Goal: Information Seeking & Learning: Learn about a topic

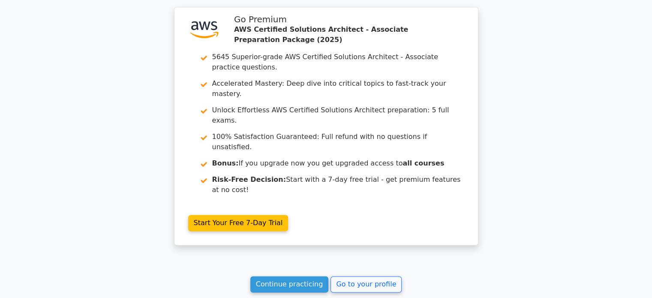
scroll to position [1186, 0]
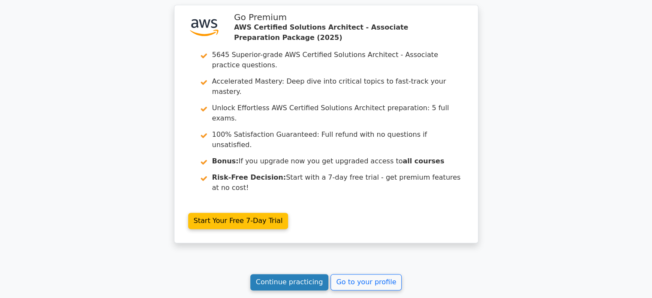
click at [293, 274] on link "Continue practicing" at bounding box center [289, 282] width 78 height 16
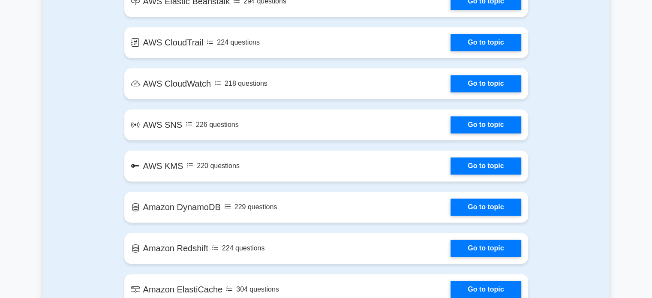
scroll to position [1304, 0]
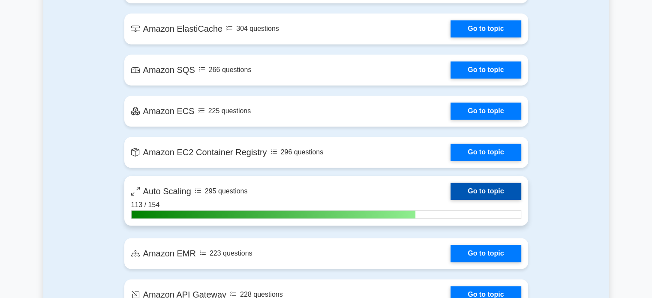
click at [504, 190] on link "Go to topic" at bounding box center [486, 191] width 70 height 17
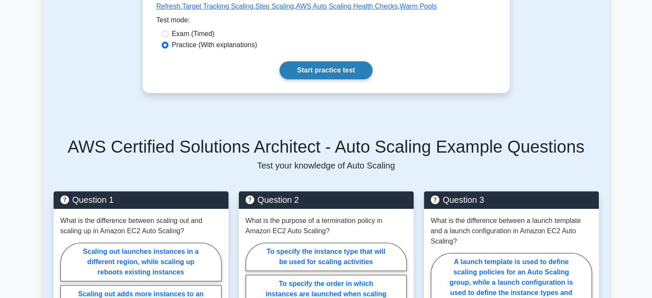
click at [340, 77] on link "Start practice test" at bounding box center [326, 70] width 93 height 18
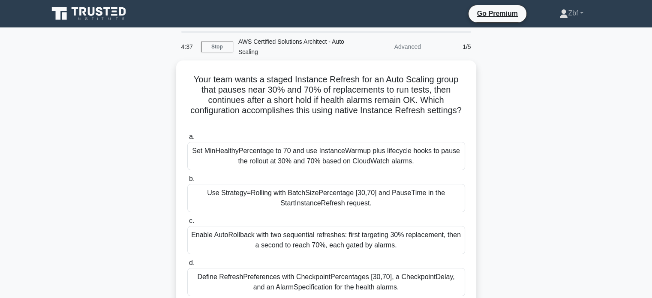
click at [520, 110] on div "Your team wants a staged Instance Refresh for an Auto Scaling group that pauses…" at bounding box center [326, 196] width 566 height 272
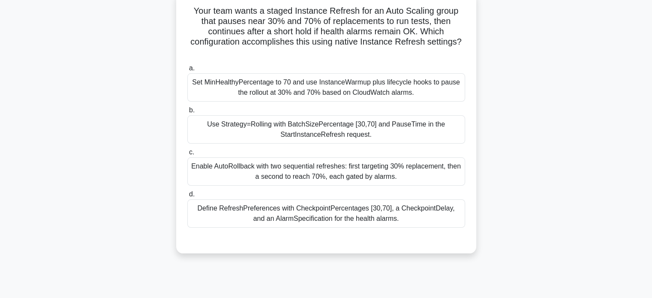
scroll to position [72, 0]
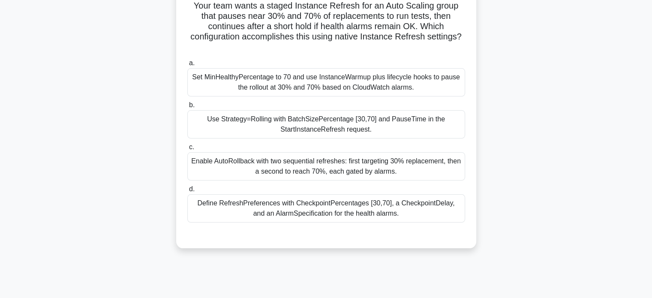
click at [371, 208] on div "Define RefreshPreferences with CheckpointPercentages [30,70], a CheckpointDelay…" at bounding box center [326, 208] width 278 height 28
click at [187, 192] on input "d. Define RefreshPreferences with CheckpointPercentages [30,70], a CheckpointDe…" at bounding box center [187, 190] width 0 height 6
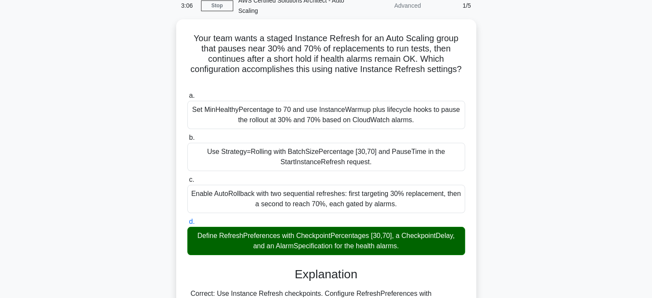
scroll to position [35, 0]
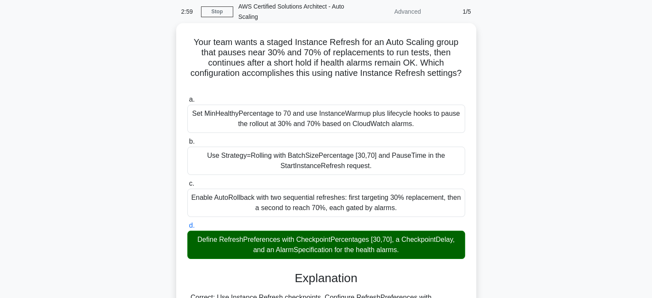
drag, startPoint x: 190, startPoint y: 39, endPoint x: 412, endPoint y: 252, distance: 307.8
click at [412, 252] on div "Your team wants a staged Instance Refresh for an Auto Scaling group that pauses…" at bounding box center [326, 281] width 293 height 509
copy div "Your team wants a staged Instance Refresh for an Auto Scaling group that pauses…"
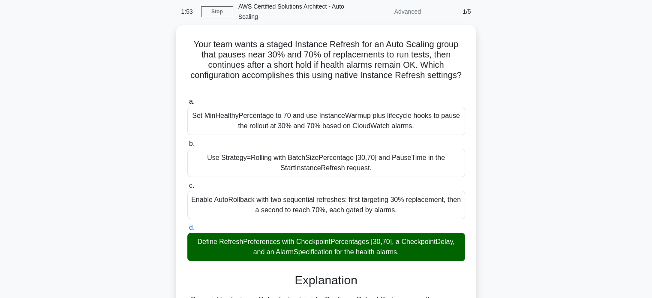
click at [547, 55] on div "Your team wants a staged Instance Refresh for an Auto Scaling group that pauses…" at bounding box center [326, 288] width 566 height 526
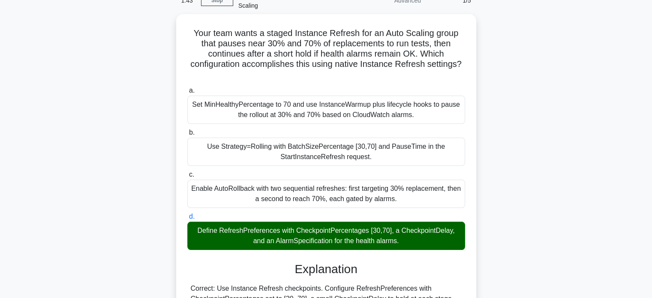
scroll to position [292, 0]
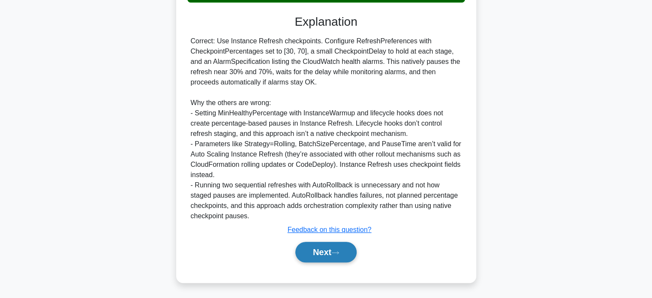
click at [330, 253] on button "Next" at bounding box center [325, 252] width 61 height 21
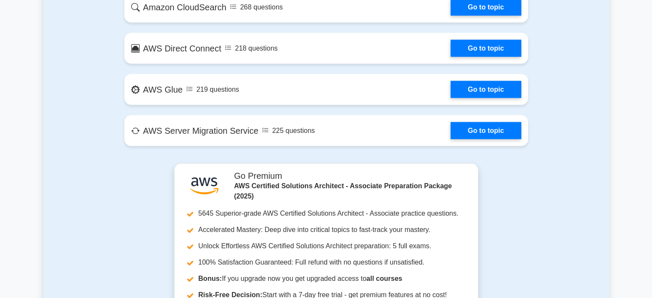
scroll to position [1390, 0]
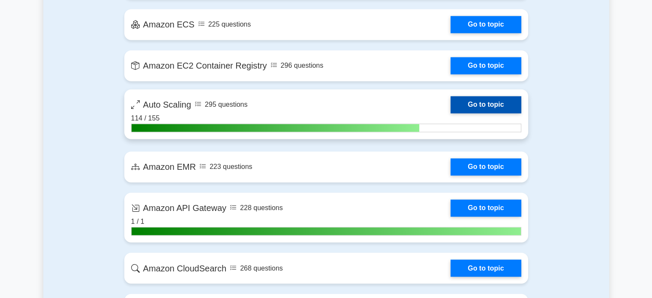
click at [499, 101] on link "Go to topic" at bounding box center [486, 104] width 70 height 17
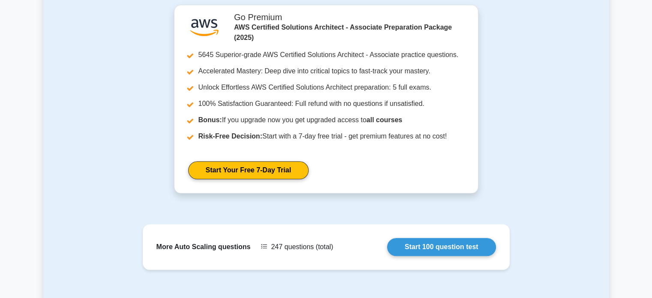
scroll to position [930, 0]
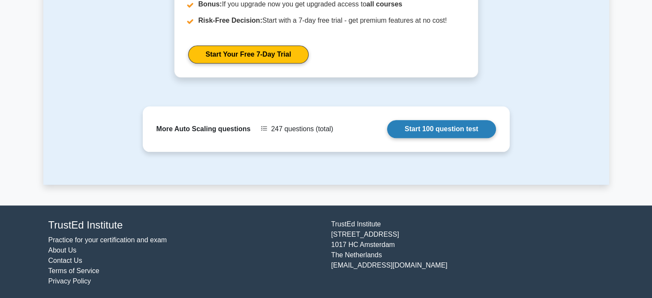
click at [459, 126] on link "Start 100 question test" at bounding box center [441, 129] width 109 height 18
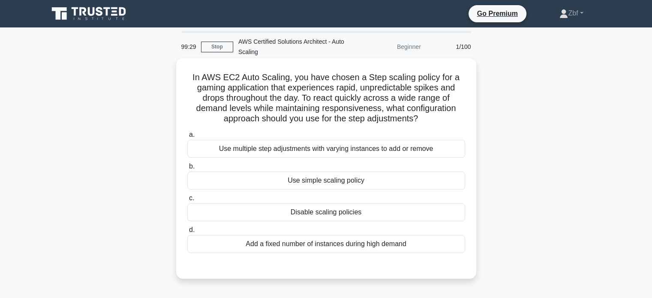
click at [319, 150] on div "Use multiple step adjustments with varying instances to add or remove" at bounding box center [326, 149] width 278 height 18
click at [187, 138] on input "a. Use multiple step adjustments with varying instances to add or remove" at bounding box center [187, 135] width 0 height 6
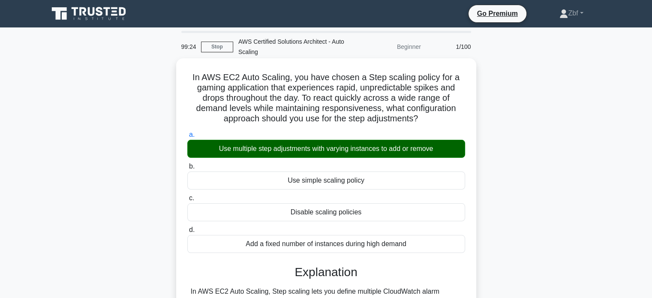
drag, startPoint x: 187, startPoint y: 70, endPoint x: 425, endPoint y: 243, distance: 294.4
click at [425, 243] on div "In AWS EC2 Auto Scaling, you have chosen a Step scaling policy for a gaming app…" at bounding box center [326, 244] width 293 height 365
copy div "In AWS EC2 Auto Scaling, you have chosen a Step scaling policy for a gaming app…"
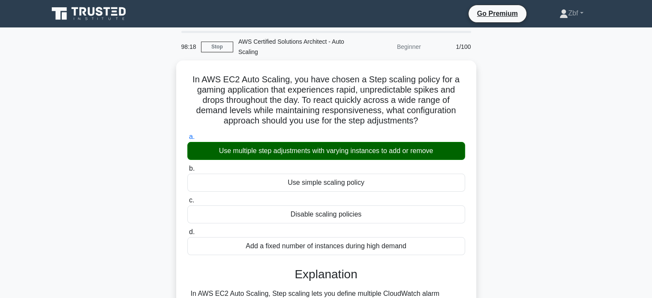
click at [541, 106] on div "In AWS EC2 Auto Scaling, you have chosen a Step scaling policy for a gaming app…" at bounding box center [326, 251] width 566 height 382
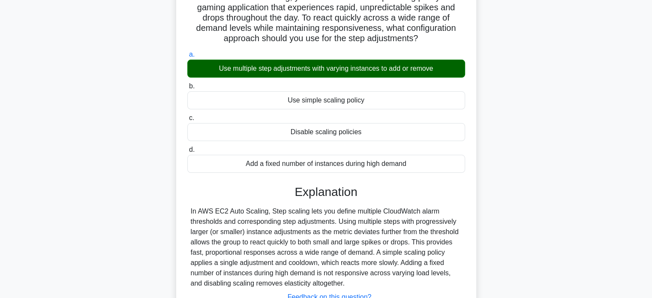
scroll to position [165, 0]
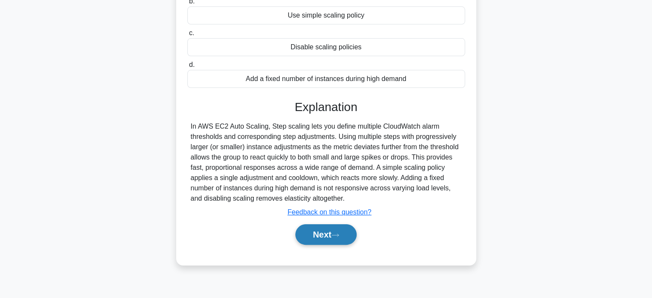
click at [346, 232] on button "Next" at bounding box center [325, 234] width 61 height 21
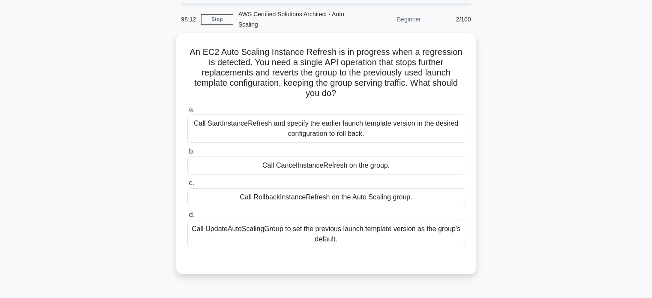
scroll to position [26, 0]
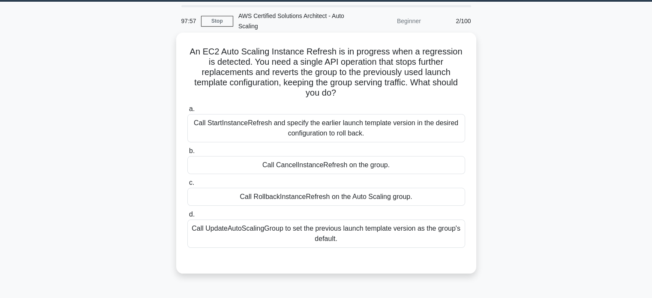
click at [359, 205] on div "Call RollbackInstanceRefresh on the Auto Scaling group." at bounding box center [326, 197] width 278 height 18
click at [187, 186] on input "c. Call RollbackInstanceRefresh on the Auto Scaling group." at bounding box center [187, 183] width 0 height 6
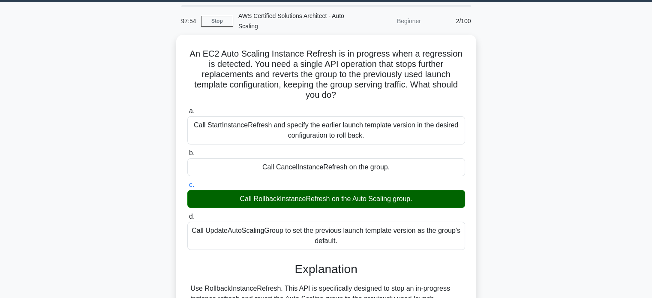
scroll to position [240, 0]
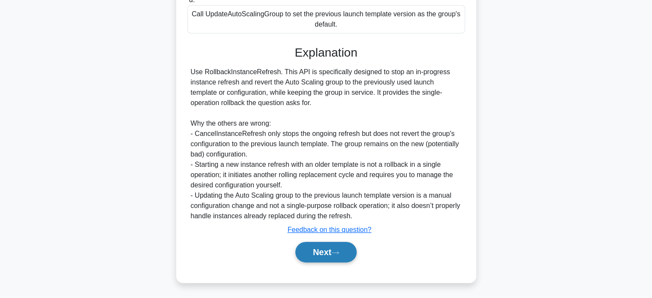
click at [329, 248] on button "Next" at bounding box center [325, 252] width 61 height 21
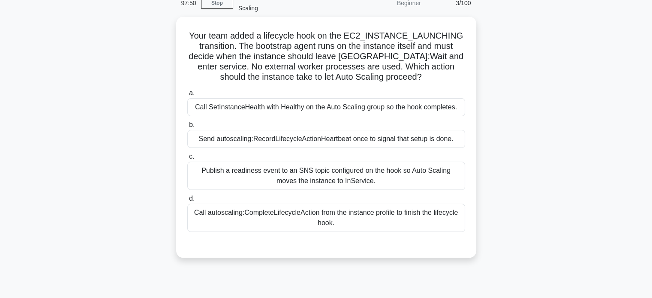
scroll to position [41, 0]
click at [352, 104] on div "Call SetInstanceHealth with Healthy on the Auto Scaling group so the hook compl…" at bounding box center [326, 108] width 278 height 18
click at [187, 96] on input "a. Call SetInstanceHealth with Healthy on the Auto Scaling group so the hook co…" at bounding box center [187, 94] width 0 height 6
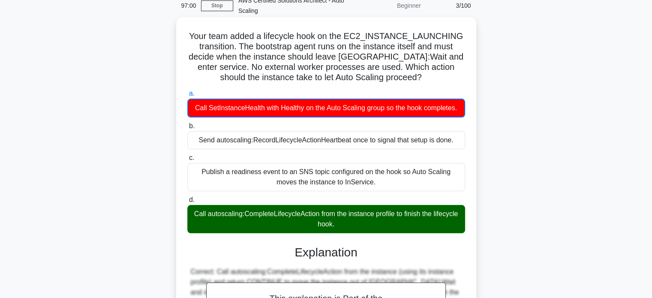
drag, startPoint x: 190, startPoint y: 36, endPoint x: 366, endPoint y: 226, distance: 258.5
click at [366, 226] on div "Your team added a lifecycle hook on the EC2_INSTANCE_LAUNCHING transition. The …" at bounding box center [326, 235] width 293 height 428
copy div "Your team added a lifecycle hook on the EC2_INSTANCE_LAUNCHING transition. The …"
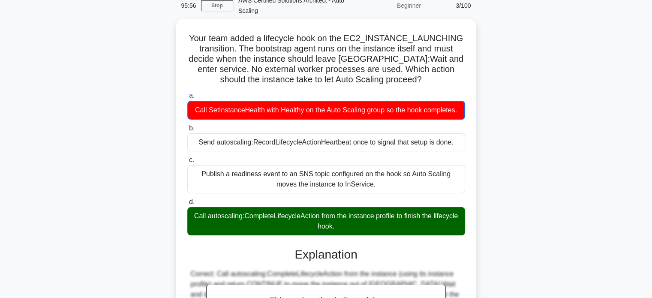
click at [503, 70] on div "Your team added a lifecycle hook on the EC2_INSTANCE_LAUNCHING transition. The …" at bounding box center [326, 241] width 566 height 445
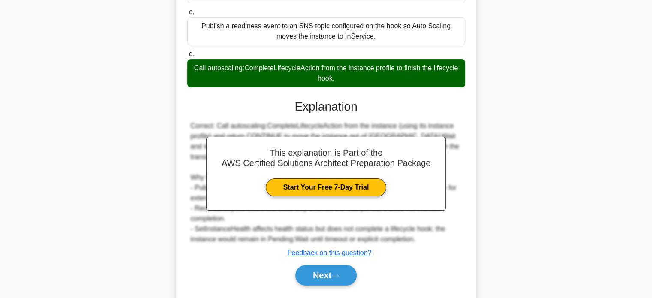
scroll to position [200, 0]
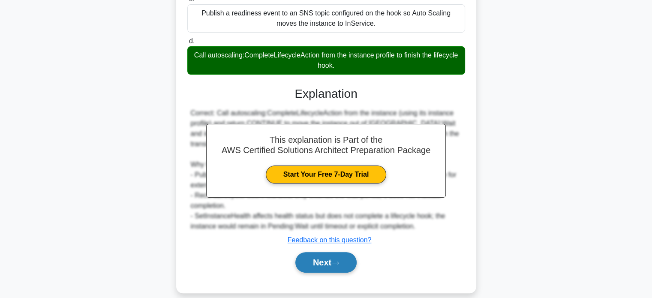
click at [336, 261] on icon at bounding box center [335, 263] width 8 height 5
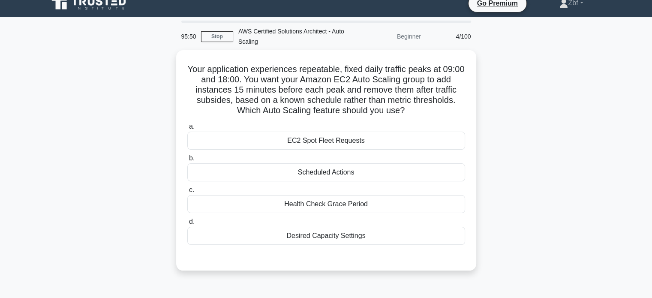
scroll to position [7, 0]
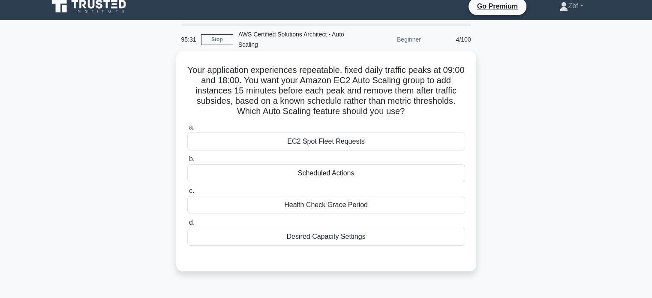
click at [373, 178] on div "Scheduled Actions" at bounding box center [326, 173] width 278 height 18
click at [187, 162] on input "b. Scheduled Actions" at bounding box center [187, 160] width 0 height 6
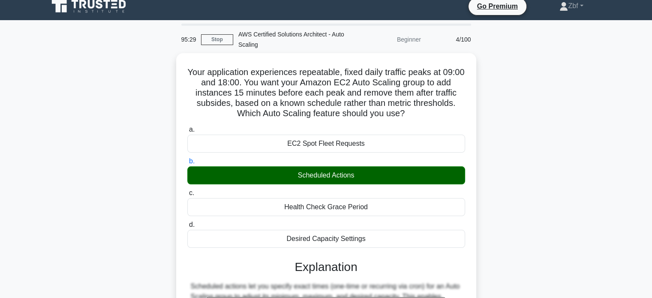
scroll to position [168, 0]
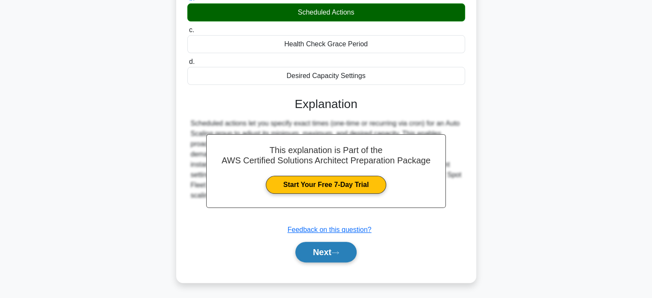
click at [339, 259] on button "Next" at bounding box center [325, 252] width 61 height 21
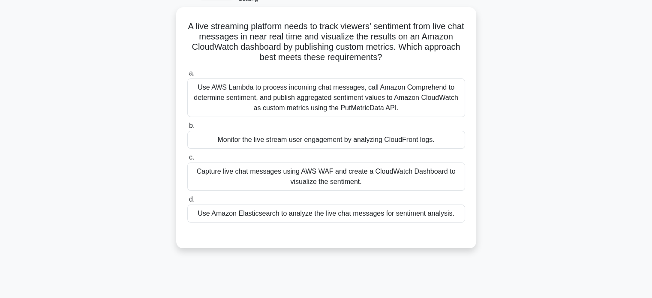
scroll to position [49, 0]
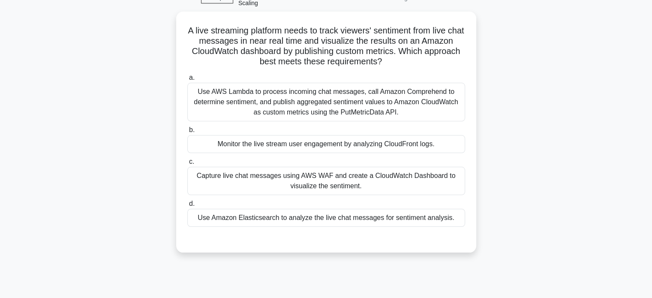
drag, startPoint x: 652, startPoint y: 173, endPoint x: 656, endPoint y: 154, distance: 19.9
click at [652, 154] on html "Go Premium Zbf" at bounding box center [326, 182] width 652 height 463
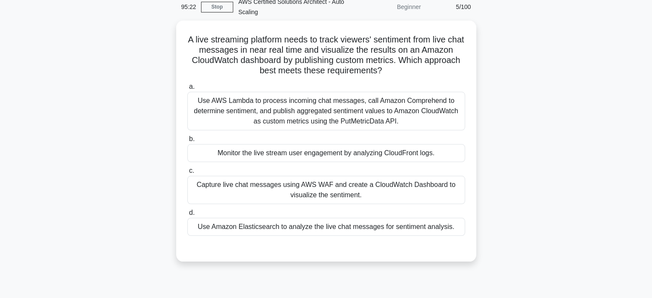
click at [576, 154] on div "A live streaming platform needs to track viewers' sentiment from live chat mess…" at bounding box center [326, 146] width 566 height 251
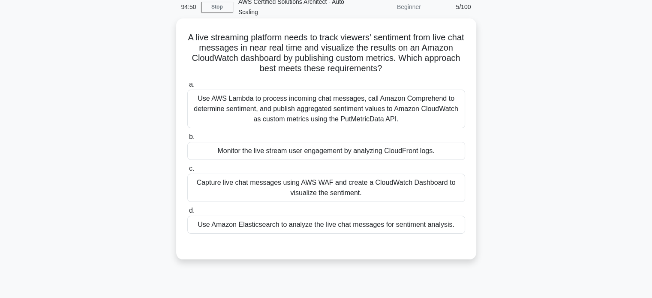
click at [359, 100] on div "Use AWS Lambda to process incoming chat messages, call Amazon Comprehend to det…" at bounding box center [326, 109] width 278 height 39
click at [187, 87] on input "a. Use AWS Lambda to process incoming chat messages, call Amazon Comprehend to …" at bounding box center [187, 85] width 0 height 6
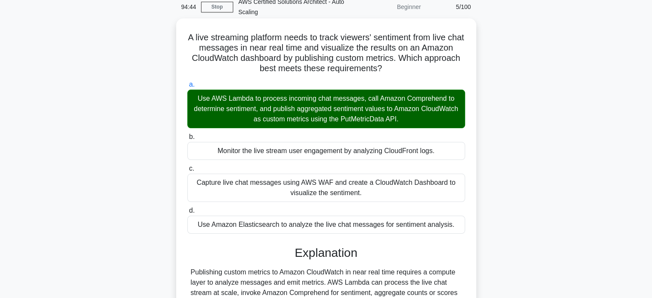
drag, startPoint x: 193, startPoint y: 37, endPoint x: 461, endPoint y: 226, distance: 328.1
click at [461, 226] on div "A live streaming platform needs to track viewers' sentiment from live chat mess…" at bounding box center [326, 230] width 293 height 416
copy div "A live streaming platform needs to track viewers' sentiment from live chat mess…"
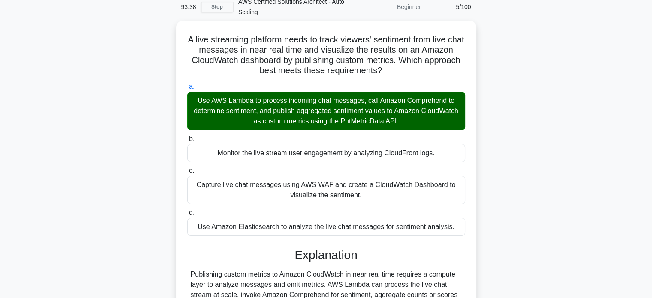
click at [477, 67] on div "A live streaming platform needs to track viewers' sentiment from live chat mess…" at bounding box center [326, 238] width 566 height 434
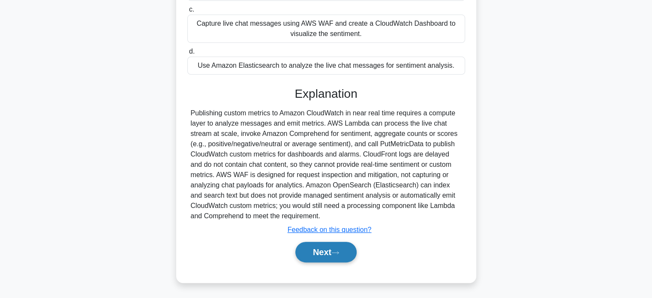
click at [339, 252] on icon at bounding box center [335, 252] width 8 height 5
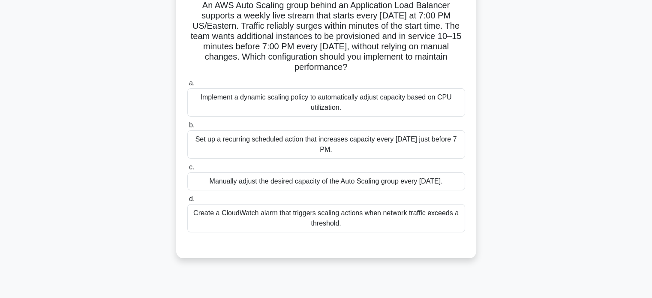
scroll to position [77, 0]
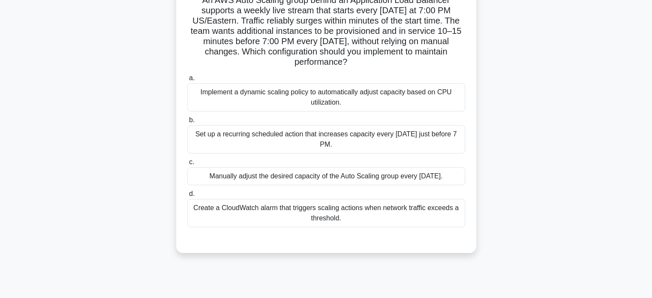
click at [425, 134] on div "Set up a recurring scheduled action that increases capacity every Sunday just b…" at bounding box center [326, 139] width 278 height 28
click at [187, 123] on input "b. Set up a recurring scheduled action that increases capacity every Sunday jus…" at bounding box center [187, 120] width 0 height 6
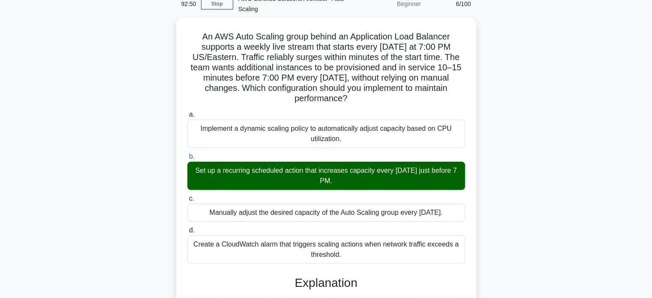
scroll to position [41, 0]
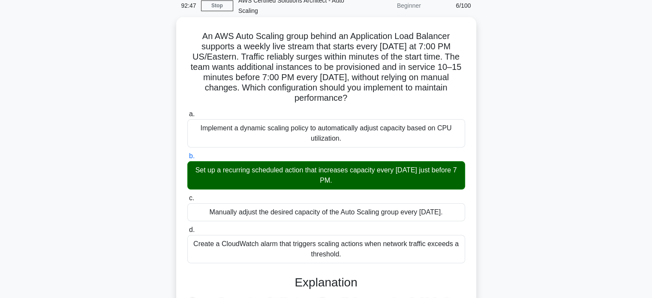
drag, startPoint x: 199, startPoint y: 34, endPoint x: 352, endPoint y: 254, distance: 267.7
click at [352, 254] on div "An AWS Auto Scaling group behind an Application Load Balancer supports a weekly…" at bounding box center [326, 239] width 293 height 437
copy div "An AWS Auto Scaling group behind an Application Load Balancer supports a weekly…"
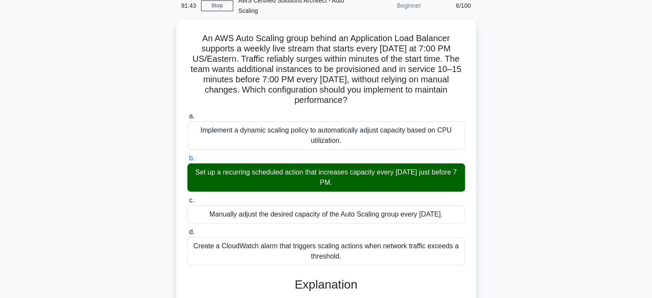
click at [542, 34] on div "An AWS Auto Scaling group behind an Application Load Balancer supports a weekly…" at bounding box center [326, 246] width 566 height 454
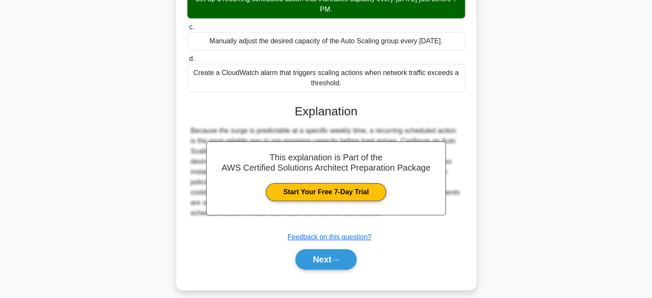
scroll to position [220, 0]
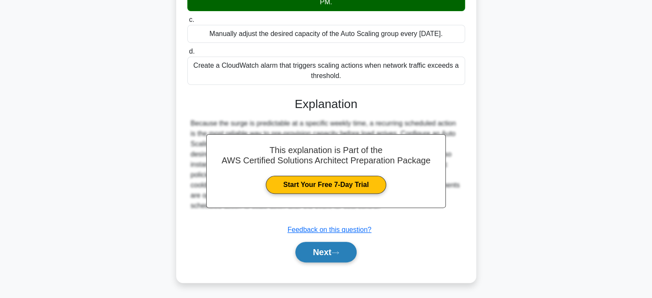
click at [350, 246] on button "Next" at bounding box center [325, 252] width 61 height 21
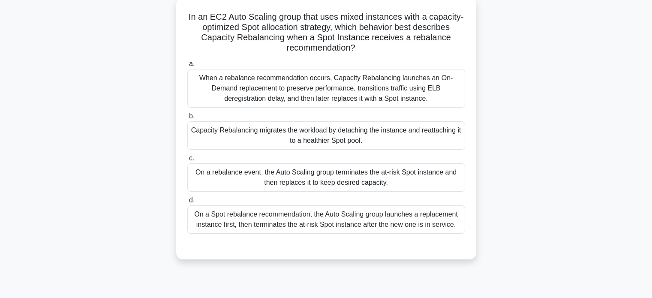
scroll to position [62, 0]
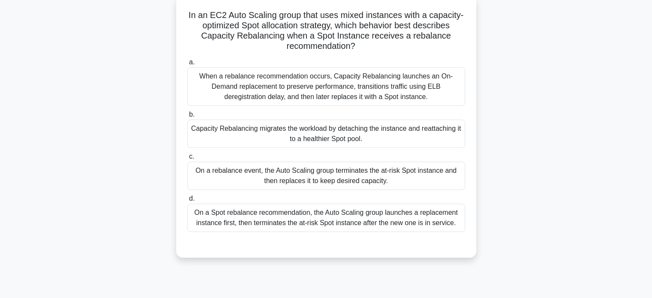
click at [340, 217] on div "On a Spot rebalance recommendation, the Auto Scaling group launches a replaceme…" at bounding box center [326, 218] width 278 height 28
click at [187, 202] on input "d. On a Spot rebalance recommendation, the Auto Scaling group launches a replac…" at bounding box center [187, 199] width 0 height 6
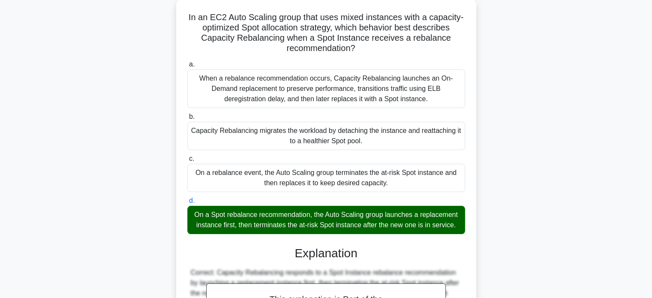
scroll to position [48, 0]
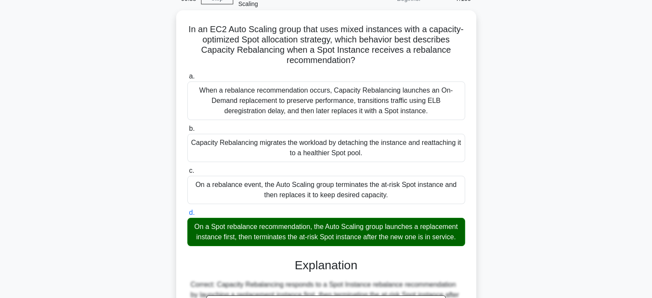
drag, startPoint x: 184, startPoint y: 24, endPoint x: 468, endPoint y: 237, distance: 355.0
click at [468, 237] on div "In an EC2 Auto Scaling group that uses mixed instances with a capacity-optimize…" at bounding box center [326, 253] width 293 height 478
copy div "In an EC2 Auto Scaling group that uses mixed instances with a capacity-optimize…"
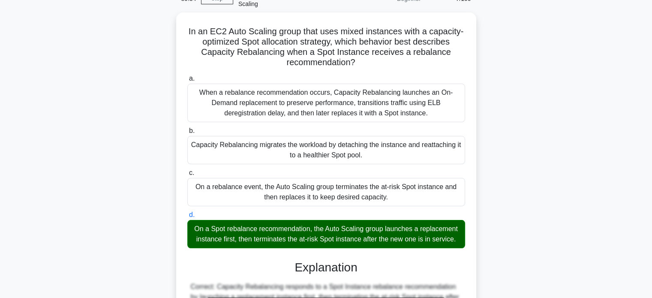
click at [512, 98] on div "In an EC2 Auto Scaling group that uses mixed instances with a capacity-optimize…" at bounding box center [326, 259] width 566 height 495
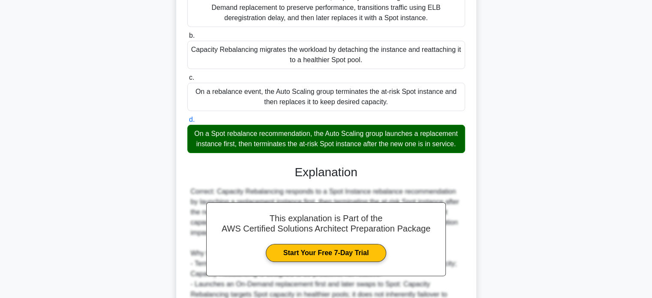
scroll to position [261, 0]
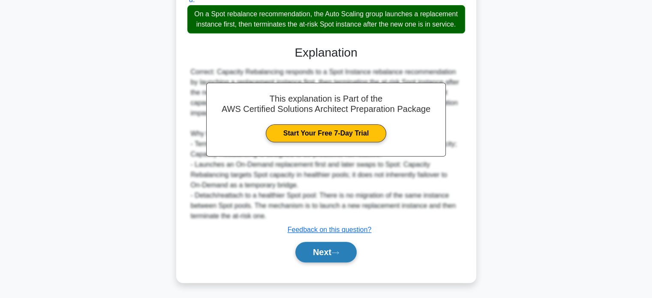
click at [353, 248] on button "Next" at bounding box center [325, 252] width 61 height 21
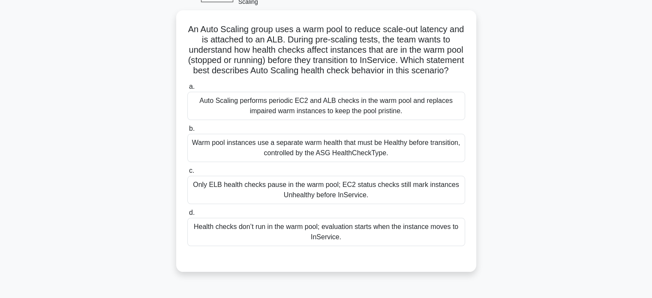
scroll to position [55, 0]
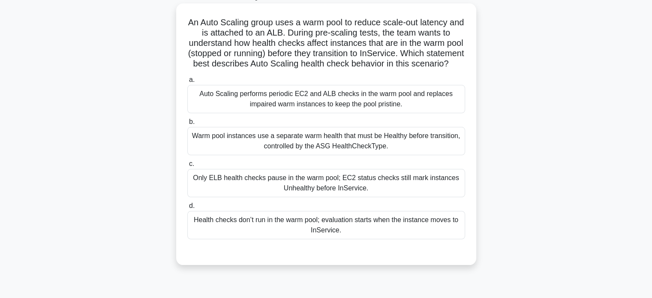
click at [363, 228] on div "Health checks don’t run in the warm pool; evaluation starts when the instance m…" at bounding box center [326, 225] width 278 height 28
click at [187, 209] on input "d. Health checks don’t run in the warm pool; evaluation starts when the instanc…" at bounding box center [187, 206] width 0 height 6
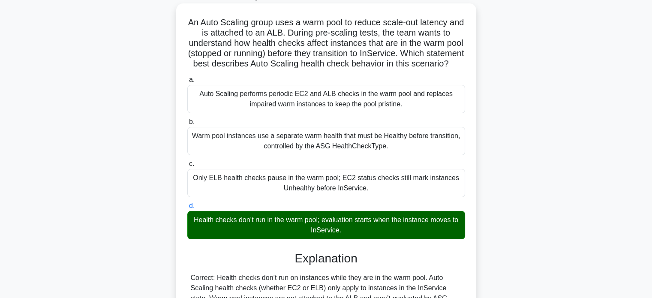
drag, startPoint x: 192, startPoint y: 22, endPoint x: 355, endPoint y: 240, distance: 272.3
click at [355, 240] on div "An Auto Scaling group uses a warm pool to reduce scale-out latency and is attac…" at bounding box center [326, 230] width 293 height 447
copy div "An Auto Scaling group uses a warm pool to reduce scale-out latency and is attac…"
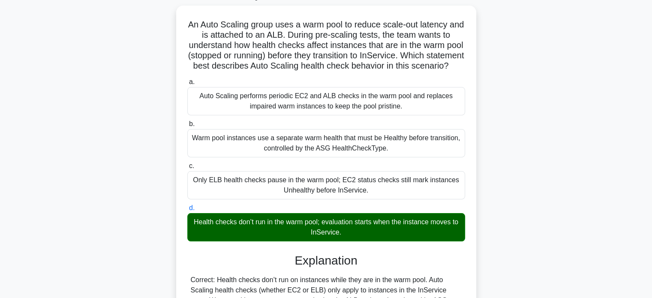
click at [541, 69] on div "An Auto Scaling group uses a warm pool to reduce scale-out latency and is attac…" at bounding box center [326, 238] width 566 height 464
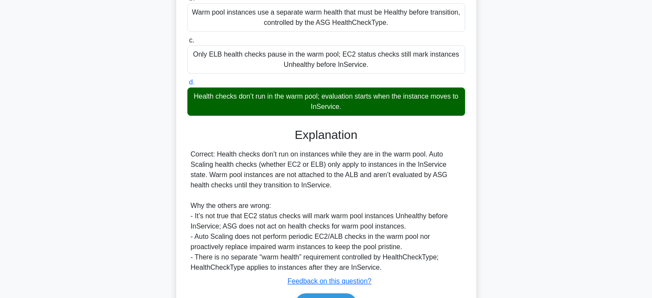
scroll to position [240, 0]
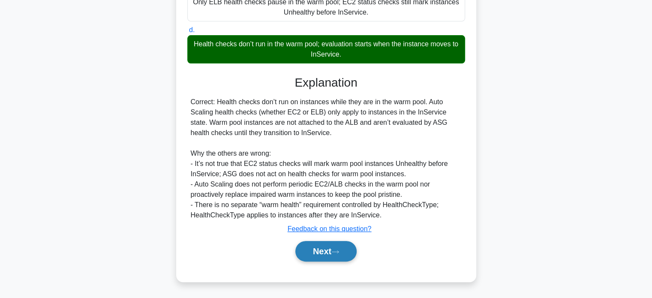
click at [349, 258] on button "Next" at bounding box center [325, 251] width 61 height 21
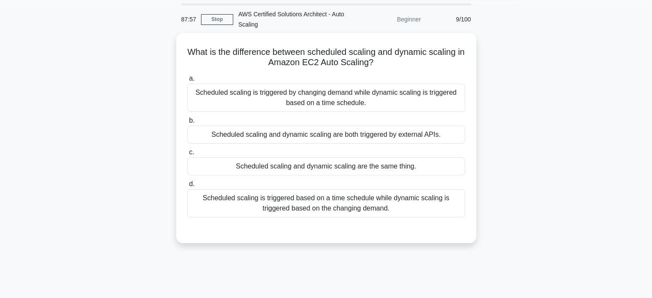
scroll to position [0, 0]
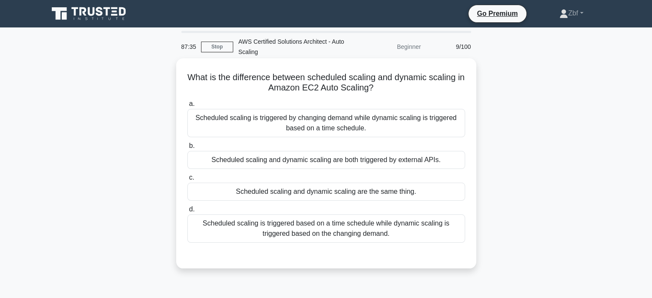
click at [400, 225] on div "Scheduled scaling is triggered based on a time schedule while dynamic scaling i…" at bounding box center [326, 228] width 278 height 28
click at [187, 212] on input "d. Scheduled scaling is triggered based on a time schedule while dynamic scalin…" at bounding box center [187, 210] width 0 height 6
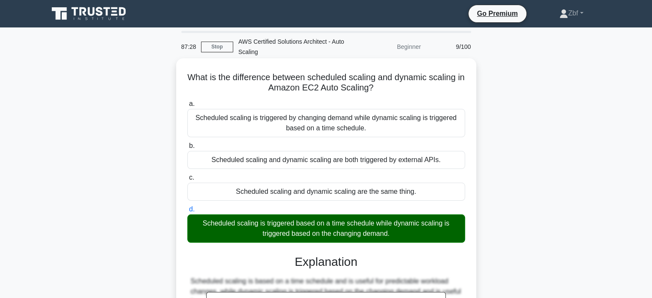
drag, startPoint x: 190, startPoint y: 77, endPoint x: 413, endPoint y: 235, distance: 272.6
click at [413, 235] on div "What is the difference between scheduled scaling and dynamic scaling in Amazon …" at bounding box center [326, 249] width 293 height 375
copy div "What is the difference between scheduled scaling and dynamic scaling in Amazon …"
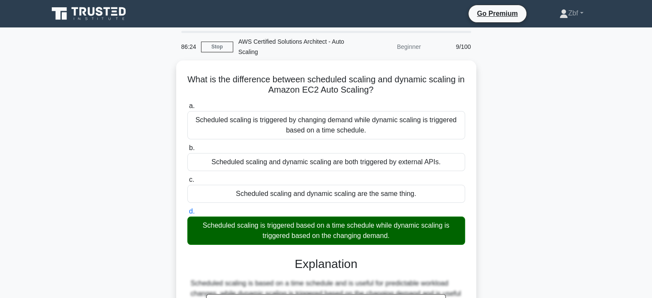
click at [562, 70] on div "What is the difference between scheduled scaling and dynamic scaling in Amazon …" at bounding box center [326, 256] width 566 height 392
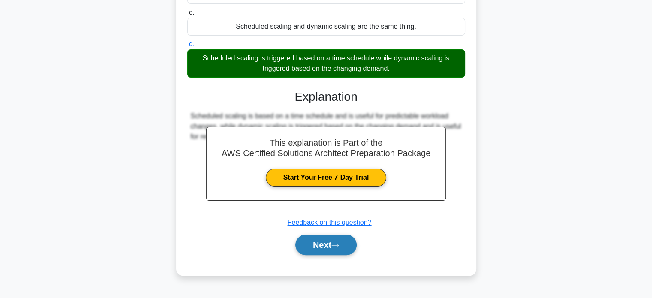
click at [347, 245] on button "Next" at bounding box center [325, 245] width 61 height 21
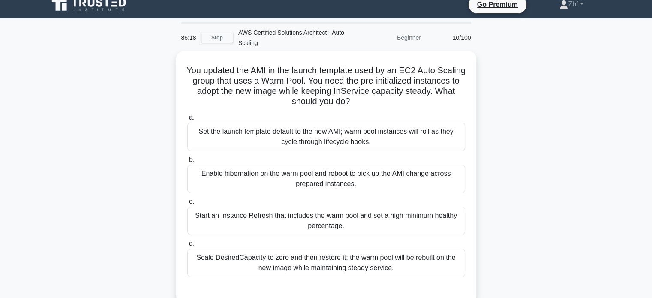
scroll to position [6, 0]
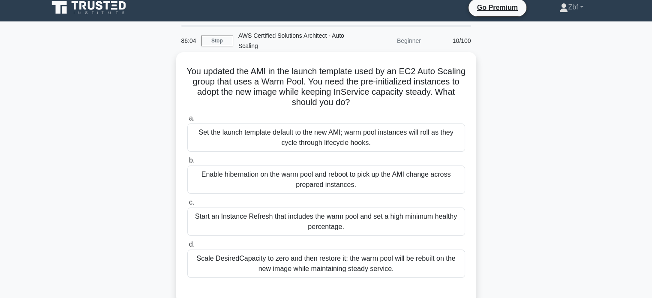
click at [345, 230] on div "Start an Instance Refresh that includes the warm pool and set a high minimum he…" at bounding box center [326, 222] width 278 height 28
click at [187, 205] on input "c. Start an Instance Refresh that includes the warm pool and set a high minimum…" at bounding box center [187, 203] width 0 height 6
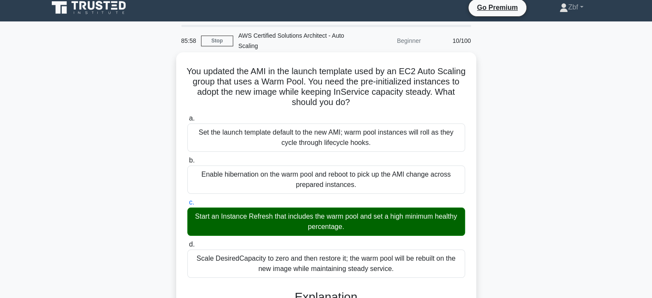
drag, startPoint x: 196, startPoint y: 70, endPoint x: 420, endPoint y: 267, distance: 298.0
copy div "You updated the AMI in the launch template used by an EC2 Auto Scaling group th…"
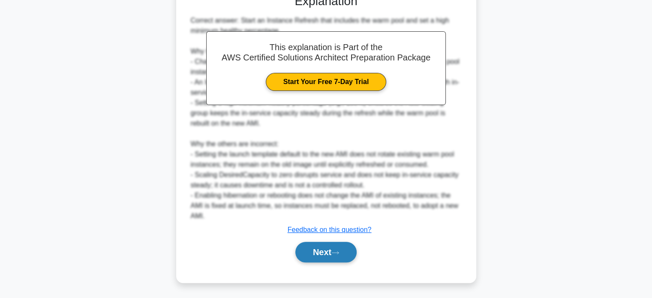
click at [334, 246] on button "Next" at bounding box center [325, 252] width 61 height 21
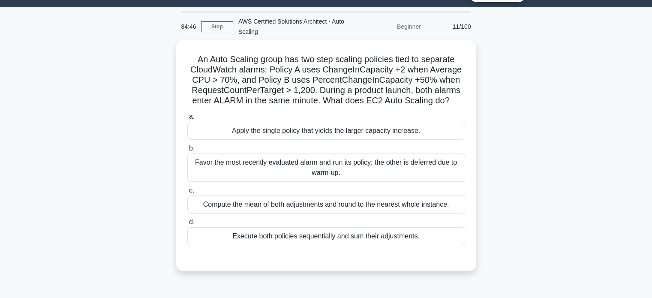
scroll to position [25, 0]
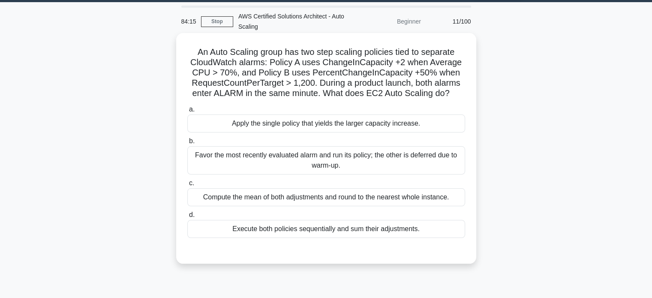
click at [447, 120] on div "Apply the single policy that yields the larger capacity increase." at bounding box center [326, 123] width 278 height 18
click at [187, 112] on input "a. Apply the single policy that yields the larger capacity increase." at bounding box center [187, 110] width 0 height 6
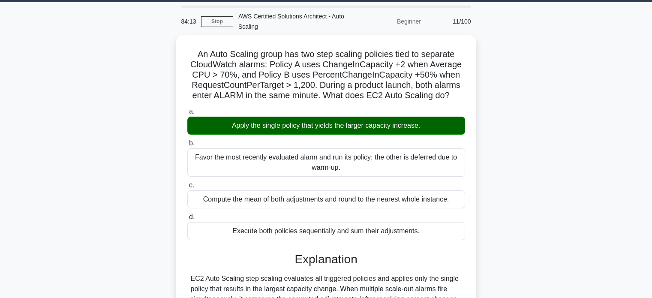
scroll to position [230, 0]
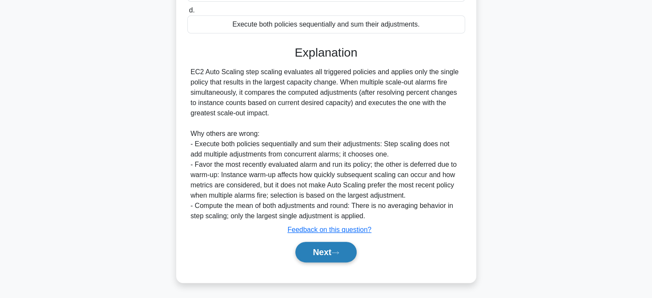
click at [327, 260] on button "Next" at bounding box center [325, 252] width 61 height 21
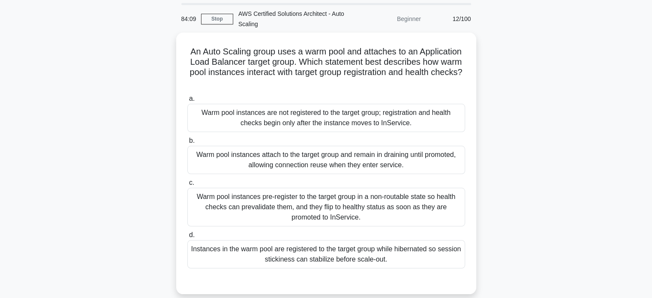
scroll to position [27, 0]
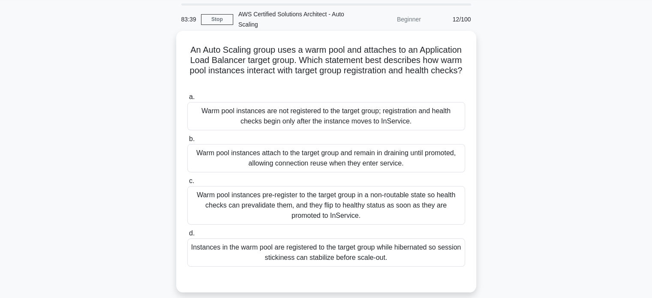
click at [437, 103] on div "Warm pool instances are not registered to the target group; registration and he…" at bounding box center [326, 116] width 278 height 28
click at [187, 100] on input "a. Warm pool instances are not registered to the target group; registration and…" at bounding box center [187, 97] width 0 height 6
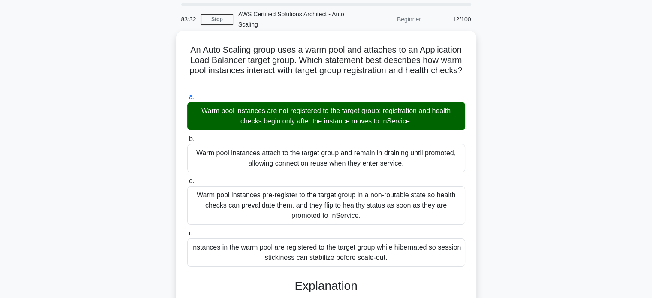
drag, startPoint x: 187, startPoint y: 49, endPoint x: 396, endPoint y: 259, distance: 296.2
click at [396, 259] on div "An Auto Scaling group uses a warm pool and attaches to an Application Load Bala…" at bounding box center [326, 268] width 293 height 468
copy div "An Auto Scaling group uses a warm pool and attaches to an Application Load Bala…"
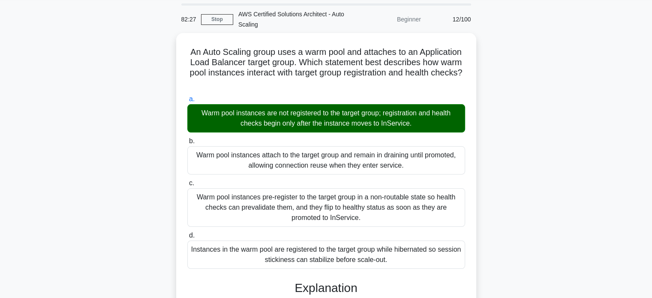
click at [553, 73] on div "An Auto Scaling group uses a warm pool and attaches to an Application Load Bala…" at bounding box center [326, 275] width 566 height 485
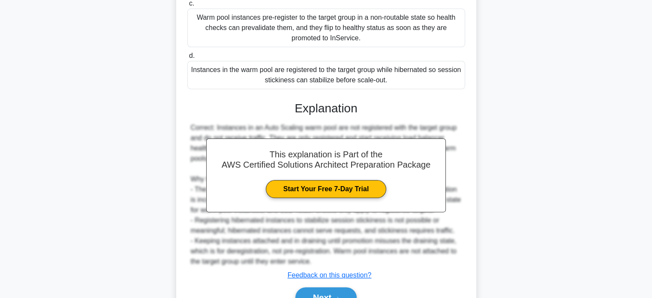
scroll to position [250, 0]
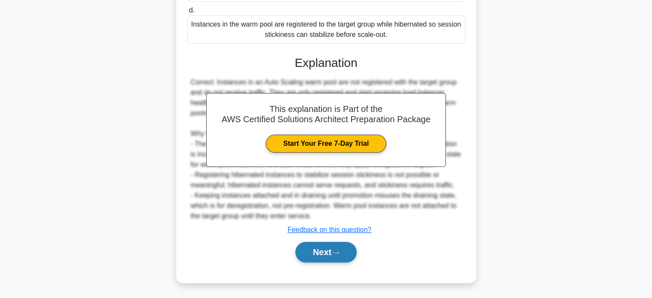
click at [336, 248] on button "Next" at bounding box center [325, 252] width 61 height 21
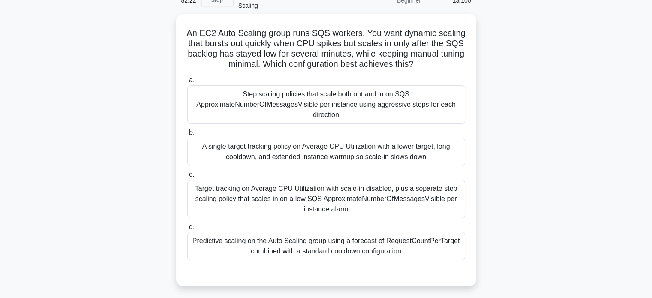
scroll to position [42, 0]
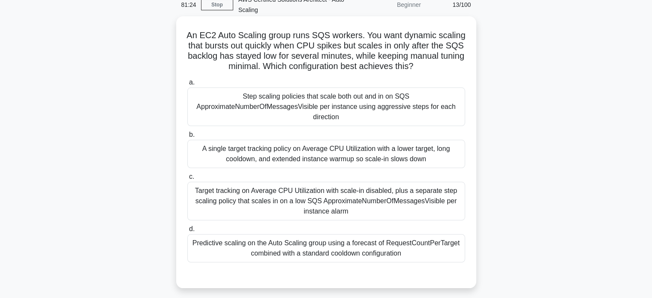
click at [360, 202] on div "Target tracking on Average CPU Utilization with scale-in disabled, plus a separ…" at bounding box center [326, 201] width 278 height 39
click at [187, 180] on input "c. Target tracking on Average CPU Utilization with scale-in disabled, plus a se…" at bounding box center [187, 177] width 0 height 6
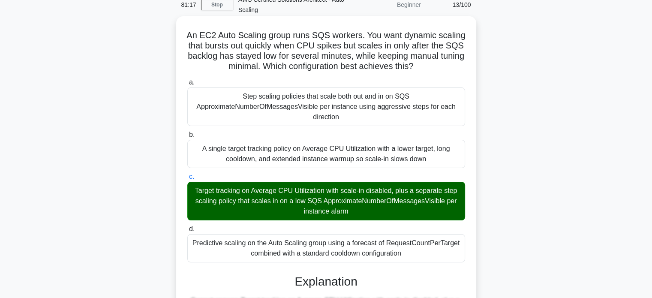
drag, startPoint x: 199, startPoint y: 34, endPoint x: 413, endPoint y: 254, distance: 307.5
copy div "An EC2 Auto Scaling group runs SQS workers. You want dynamic scaling that burst…"
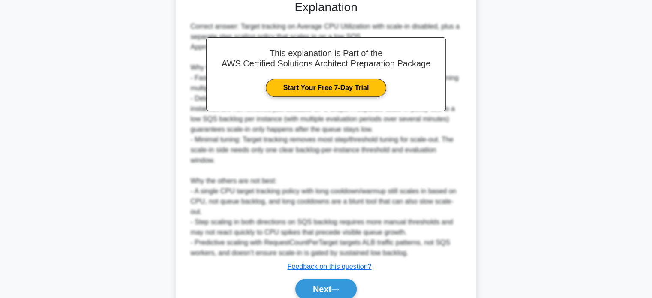
scroll to position [341, 0]
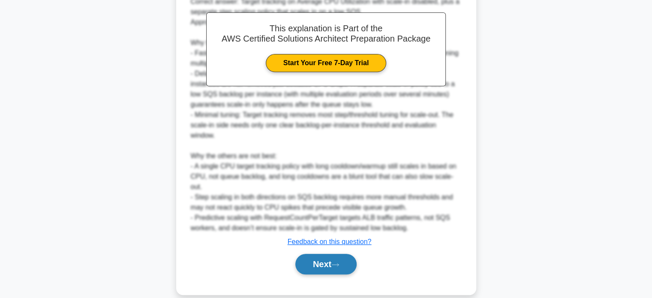
click at [343, 265] on button "Next" at bounding box center [325, 264] width 61 height 21
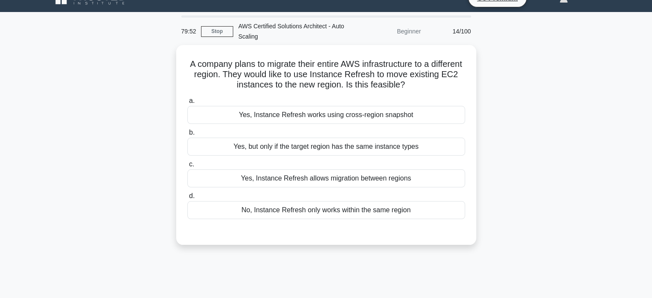
scroll to position [9, 0]
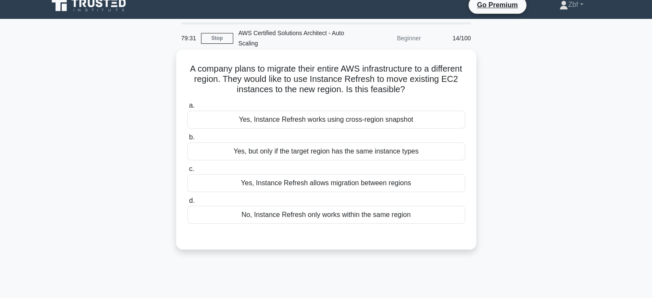
click at [386, 219] on div "No, Instance Refresh only works within the same region" at bounding box center [326, 215] width 278 height 18
click at [187, 204] on input "d. No, Instance Refresh only works within the same region" at bounding box center [187, 201] width 0 height 6
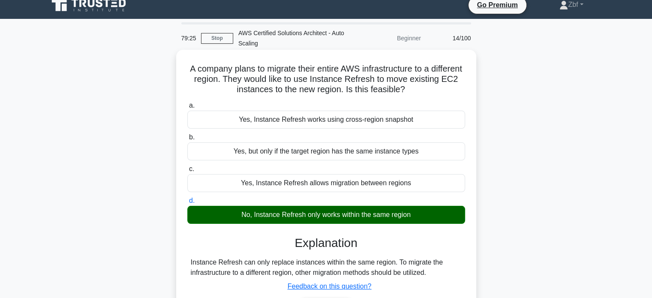
drag, startPoint x: 202, startPoint y: 67, endPoint x: 439, endPoint y: 215, distance: 279.1
click at [439, 215] on div "A company plans to migrate their entire AWS infrastructure to a different regio…" at bounding box center [326, 194] width 293 height 283
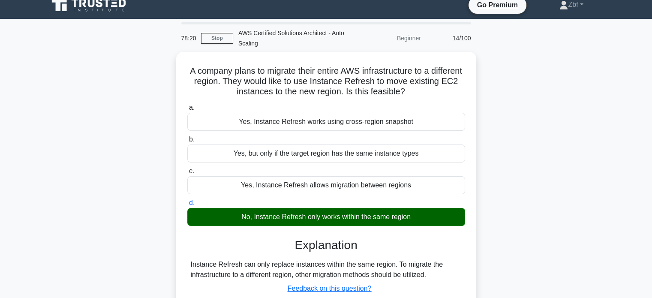
click at [566, 80] on div "A company plans to migrate their entire AWS infrastructure to a different regio…" at bounding box center [326, 202] width 566 height 300
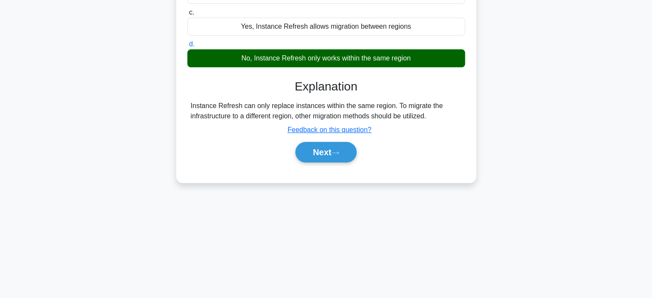
click at [337, 163] on div "Next" at bounding box center [326, 151] width 278 height 27
click at [322, 155] on button "Next" at bounding box center [325, 152] width 61 height 21
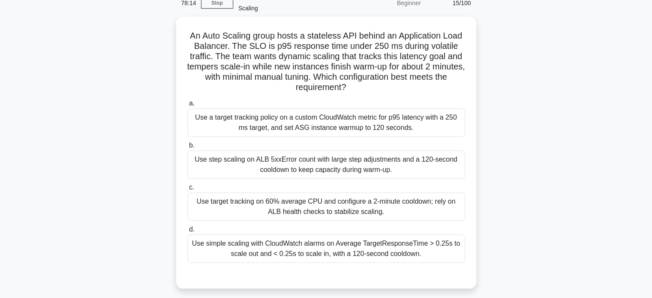
scroll to position [40, 0]
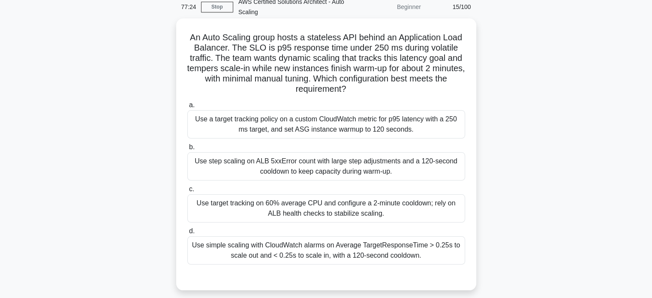
click at [438, 122] on div "Use a target tracking policy on a custom CloudWatch metric for p95 latency with…" at bounding box center [326, 124] width 278 height 28
click at [187, 108] on input "a. Use a target tracking policy on a custom CloudWatch metric for p95 latency w…" at bounding box center [187, 105] width 0 height 6
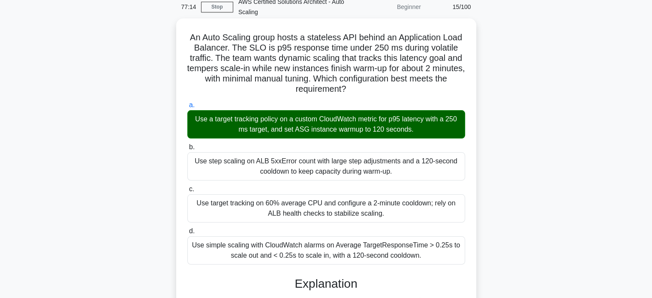
drag, startPoint x: 188, startPoint y: 37, endPoint x: 434, endPoint y: 255, distance: 328.7
click at [434, 255] on div "An Auto Scaling group hosts a stateless API behind an Application Load Balancer…" at bounding box center [326, 302] width 293 height 560
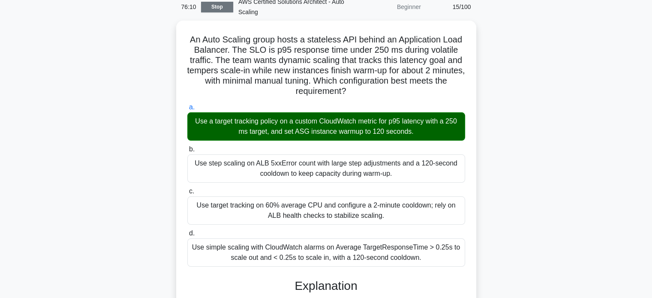
click at [221, 7] on link "Stop" at bounding box center [217, 7] width 32 height 11
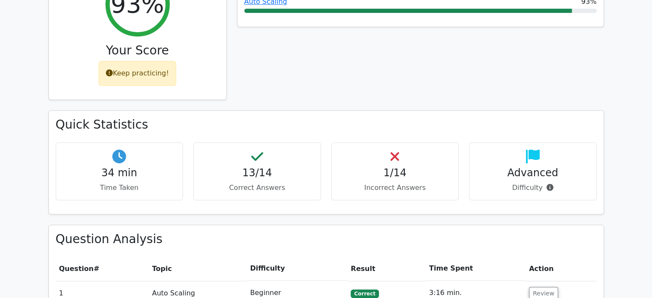
scroll to position [425, 0]
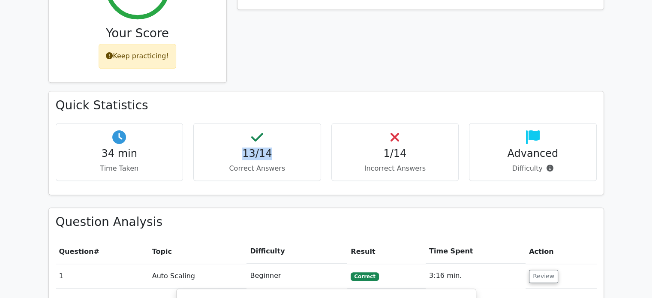
drag, startPoint x: 242, startPoint y: 107, endPoint x: 280, endPoint y: 112, distance: 38.9
click at [280, 148] on h4 "13/14" at bounding box center [257, 154] width 113 height 12
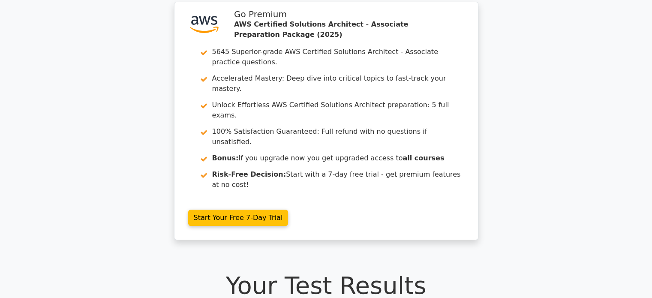
scroll to position [0, 0]
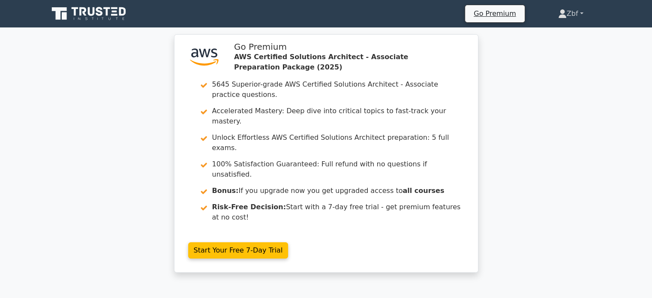
click at [574, 14] on link "Zbf" at bounding box center [571, 13] width 66 height 17
click at [556, 36] on link "Profile" at bounding box center [572, 34] width 68 height 14
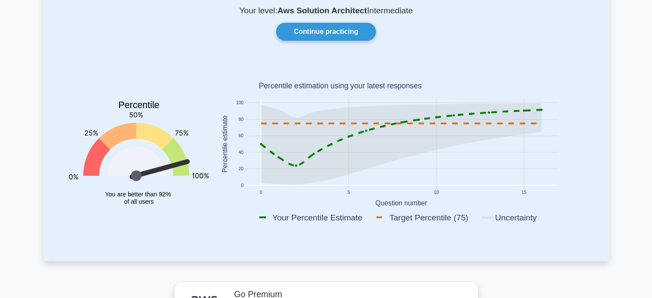
scroll to position [69, 0]
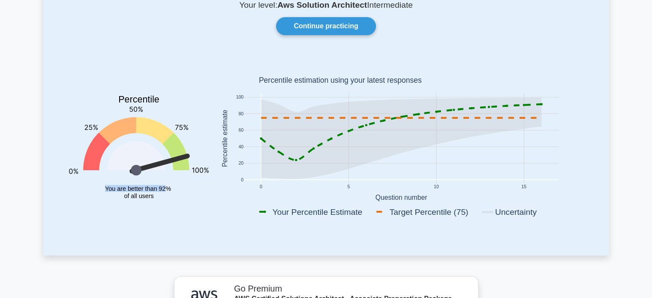
drag, startPoint x: 102, startPoint y: 186, endPoint x: 166, endPoint y: 196, distance: 63.8
click at [166, 196] on icon "Percentile You are better than 92% of all users" at bounding box center [139, 140] width 140 height 169
drag, startPoint x: 159, startPoint y: 187, endPoint x: 172, endPoint y: 188, distance: 13.7
click at [172, 188] on icon "Percentile You are better than 92% of all users" at bounding box center [139, 140] width 140 height 169
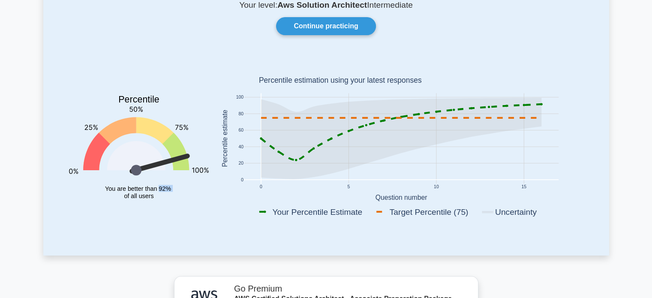
click at [172, 188] on icon "Percentile You are better than 92% of all users" at bounding box center [139, 140] width 140 height 169
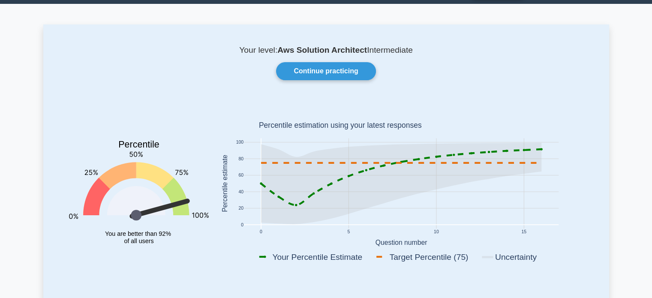
scroll to position [29, 0]
